Goal: Information Seeking & Learning: Learn about a topic

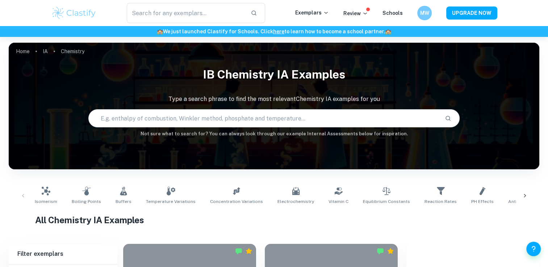
drag, startPoint x: 275, startPoint y: 108, endPoint x: 271, endPoint y: 111, distance: 4.9
click at [271, 111] on div "IB Chemistry IA examples Type a search phrase to find the most relevant Chemist…" at bounding box center [274, 100] width 531 height 75
click at [271, 111] on input "text" at bounding box center [264, 118] width 351 height 20
type input "enthalpy of combustion"
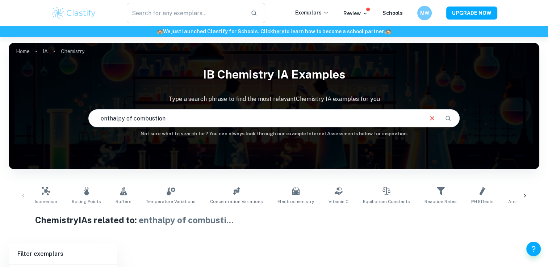
scroll to position [85, 0]
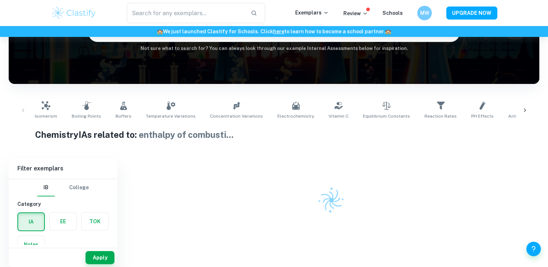
click at [321, 177] on div at bounding box center [331, 187] width 416 height 57
click at [303, 190] on div at bounding box center [331, 187] width 416 height 57
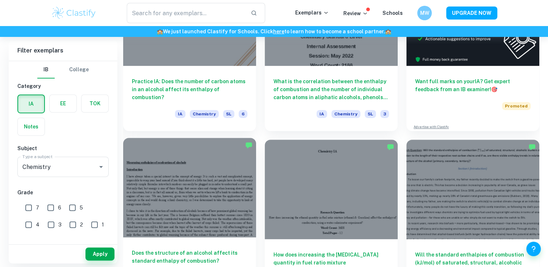
scroll to position [364, 0]
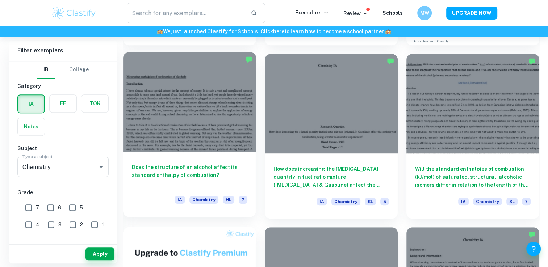
click at [230, 117] on div at bounding box center [189, 102] width 133 height 100
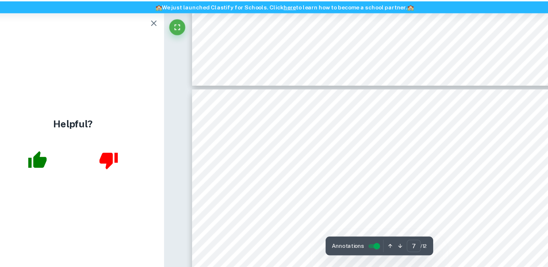
scroll to position [2883, 0]
click at [152, 46] on icon "button" at bounding box center [155, 46] width 9 height 9
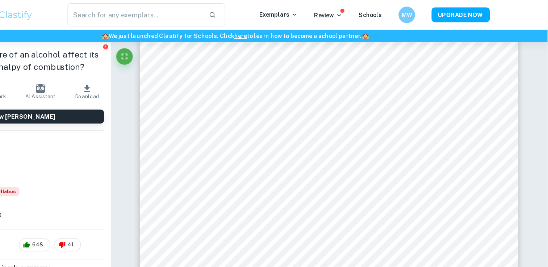
scroll to position [2026, 0]
type input "1"
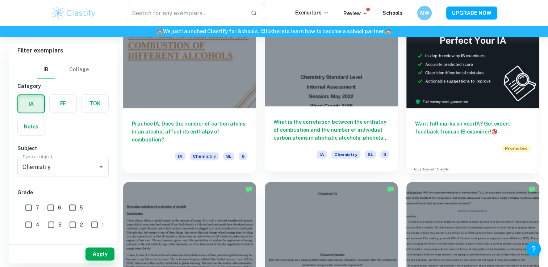
scroll to position [225, 0]
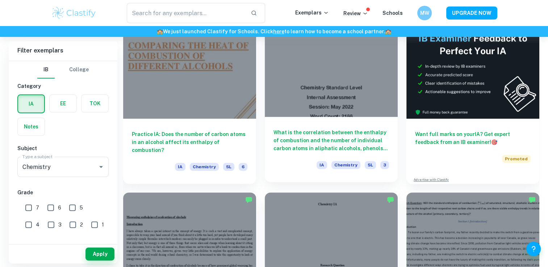
click at [327, 120] on div "What is the correlation between the enthalpy of combustion and the number of in…" at bounding box center [331, 149] width 133 height 65
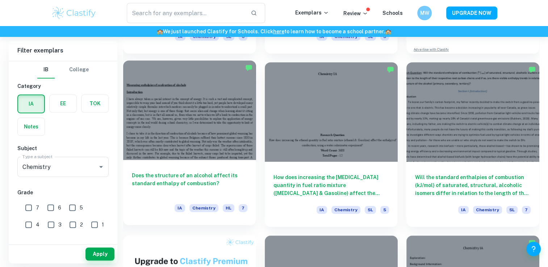
scroll to position [355, 0]
click at [221, 133] on div at bounding box center [189, 111] width 133 height 100
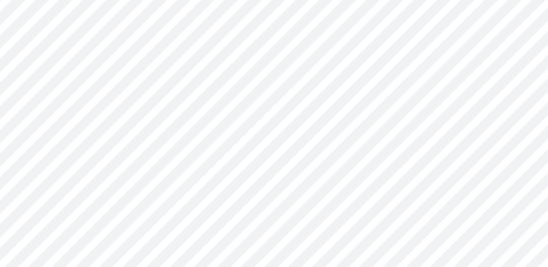
scroll to position [2053, 0]
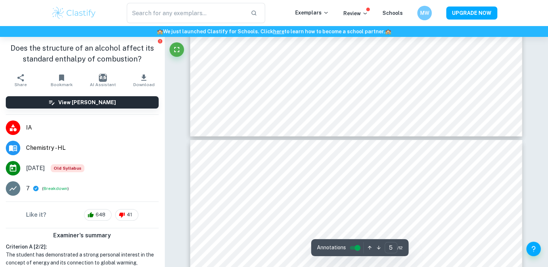
type input "6"
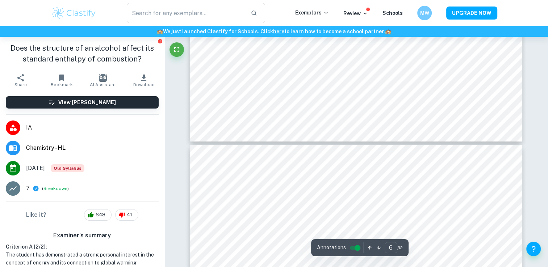
scroll to position [2844, 0]
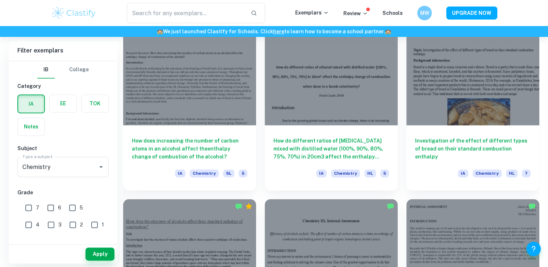
scroll to position [913, 0]
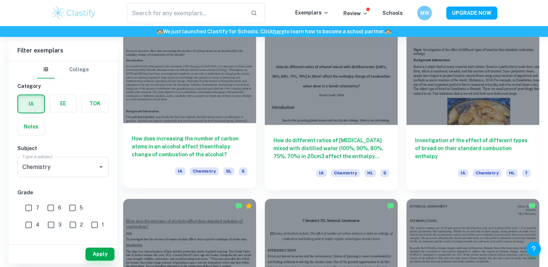
click at [223, 126] on div "How does increasing the number of carbon atoms in an alcohol affect theenthalpy…" at bounding box center [189, 155] width 133 height 65
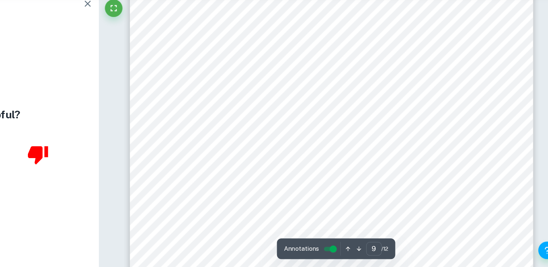
scroll to position [3675, 0]
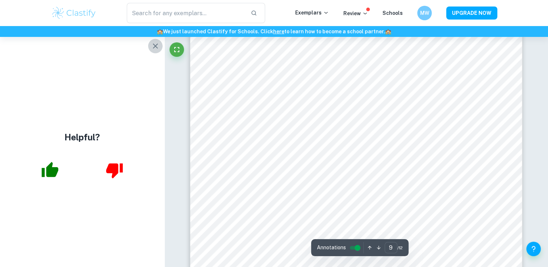
click at [159, 44] on icon "button" at bounding box center [155, 46] width 9 height 9
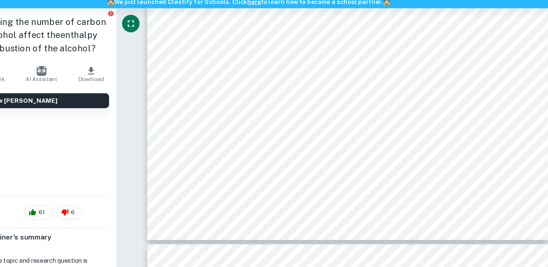
scroll to position [4304, 0]
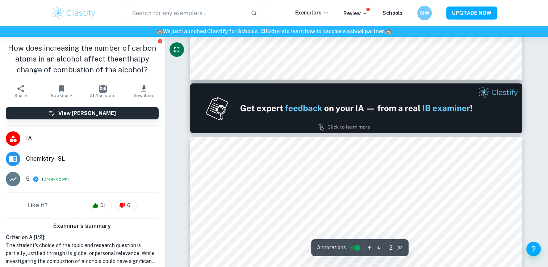
type input "1"
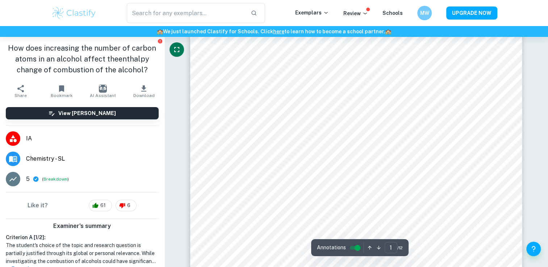
scroll to position [0, 0]
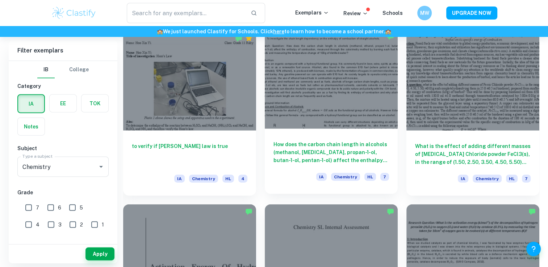
scroll to position [1605, 0]
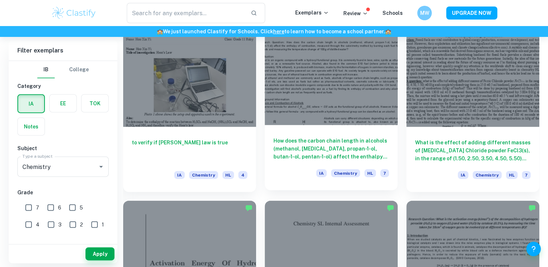
click at [341, 90] on div at bounding box center [331, 76] width 133 height 100
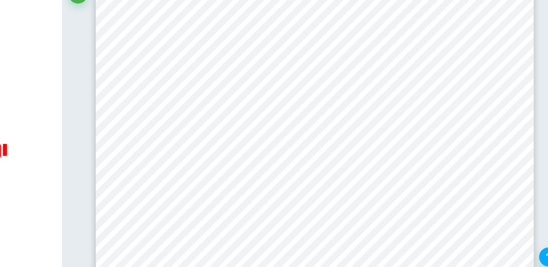
scroll to position [2885, 0]
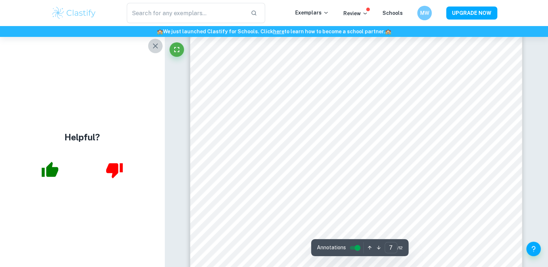
click at [149, 47] on button "button" at bounding box center [155, 46] width 14 height 14
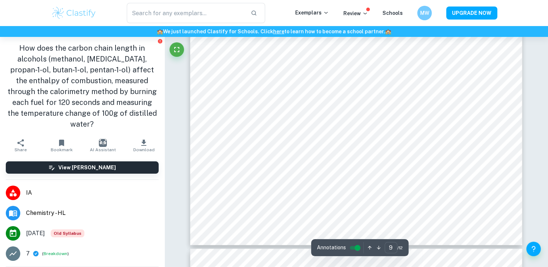
scroll to position [3854, 0]
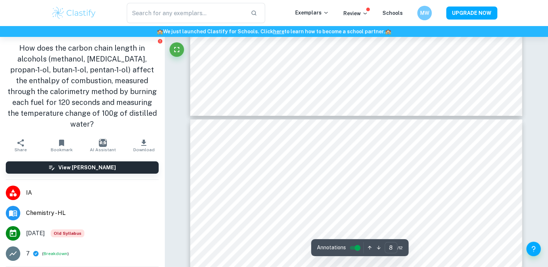
type input "7"
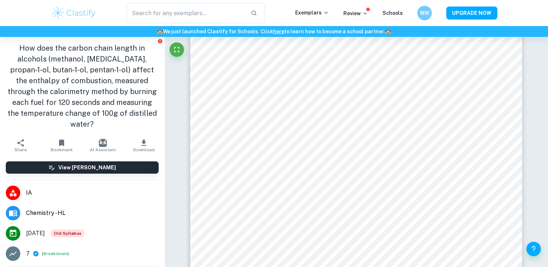
scroll to position [2805, 0]
click at [54, 254] on button "Breakdown" at bounding box center [55, 254] width 24 height 7
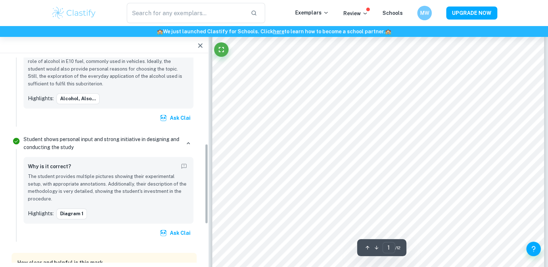
scroll to position [255, 0]
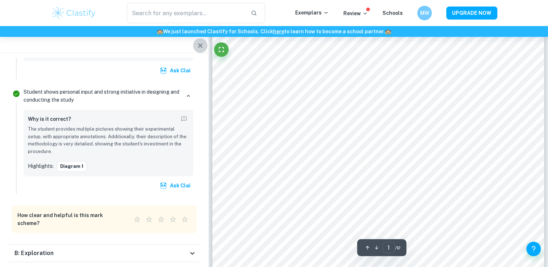
click at [198, 46] on icon "button" at bounding box center [200, 45] width 9 height 9
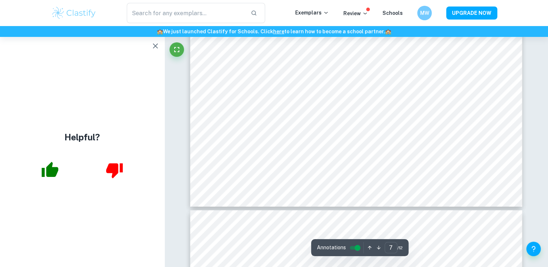
scroll to position [2972, 0]
click at [159, 44] on icon "button" at bounding box center [155, 46] width 9 height 9
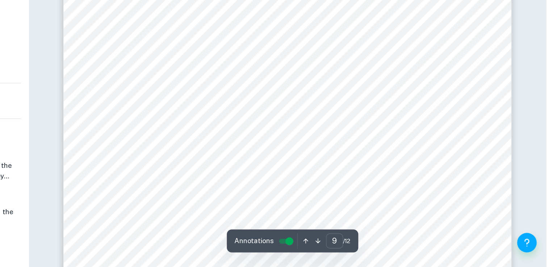
scroll to position [3688, 0]
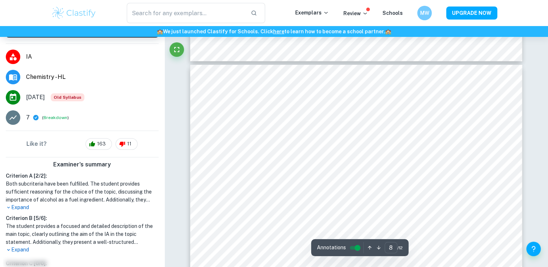
type input "7"
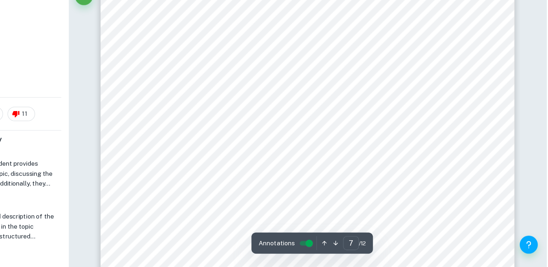
scroll to position [2843, 0]
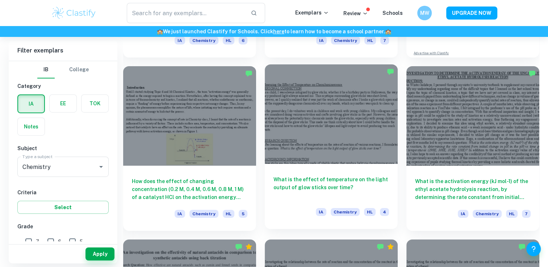
scroll to position [5210, 0]
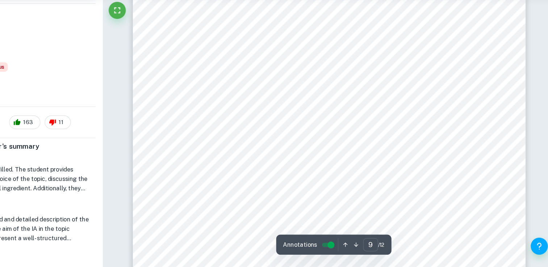
scroll to position [3816, 0]
